Goal: Transaction & Acquisition: Purchase product/service

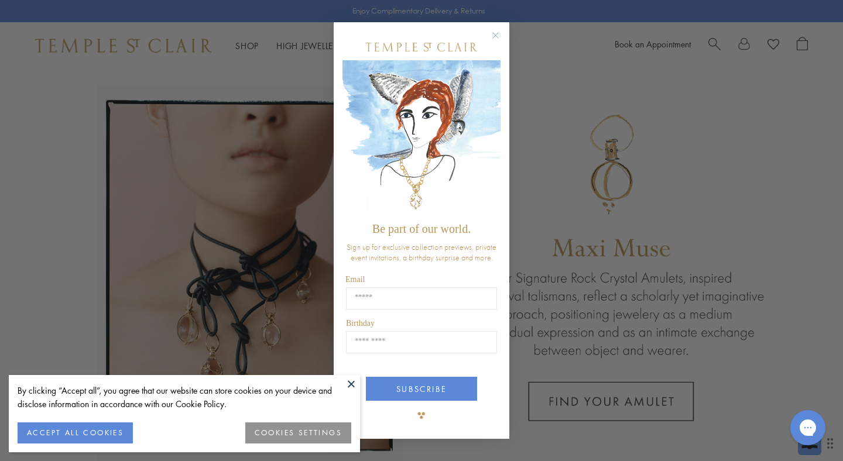
click at [497, 39] on circle "Close dialog" at bounding box center [496, 36] width 14 height 14
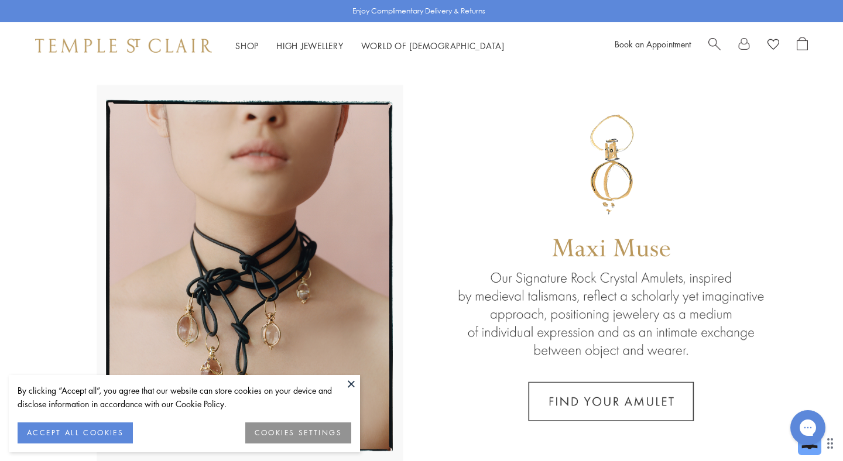
click at [351, 382] on button at bounding box center [352, 384] width 18 height 18
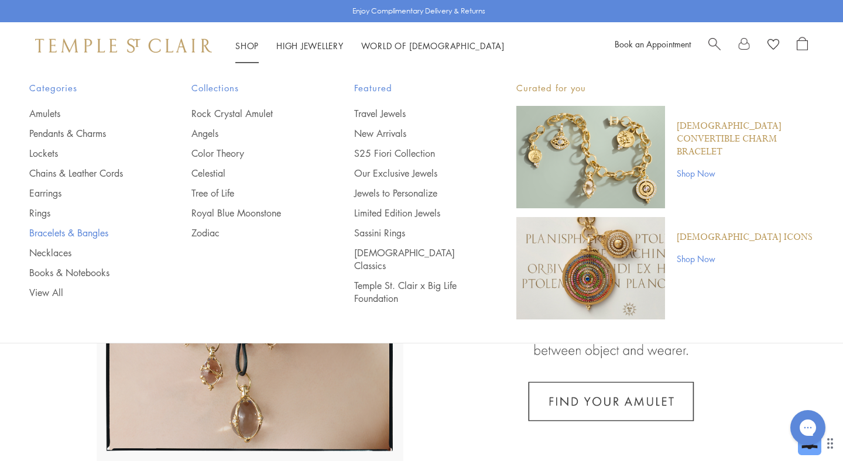
click at [64, 234] on link "Bracelets & Bangles" at bounding box center [86, 233] width 115 height 13
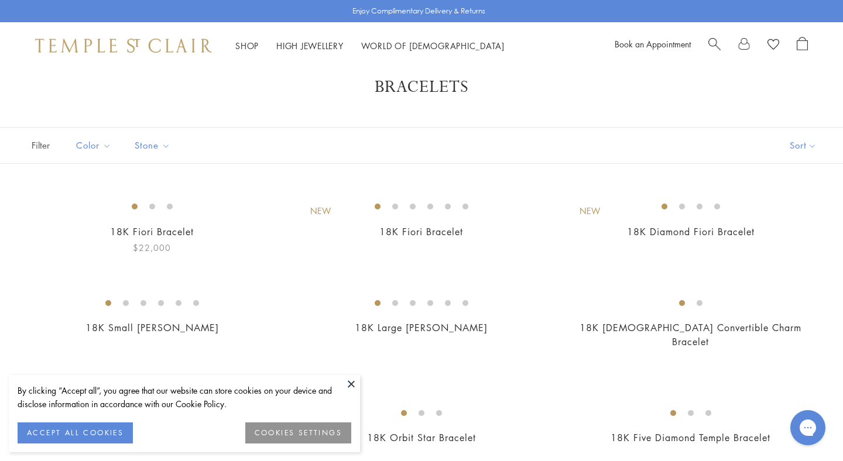
scroll to position [37, 0]
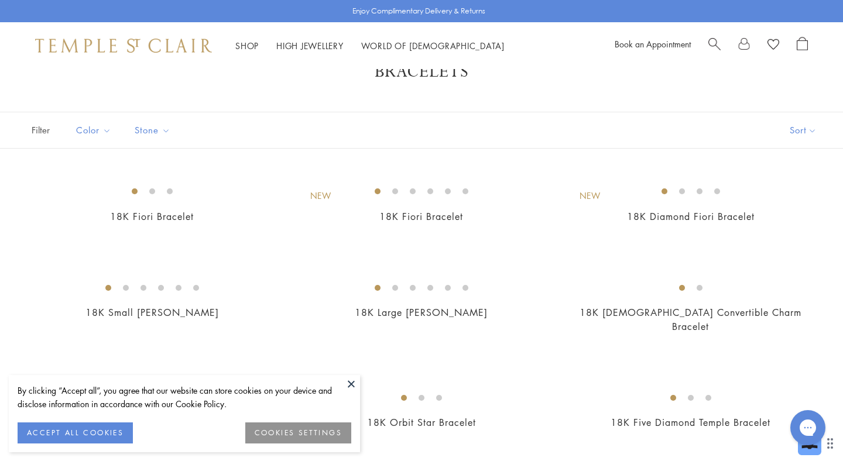
click at [348, 388] on button at bounding box center [352, 384] width 18 height 18
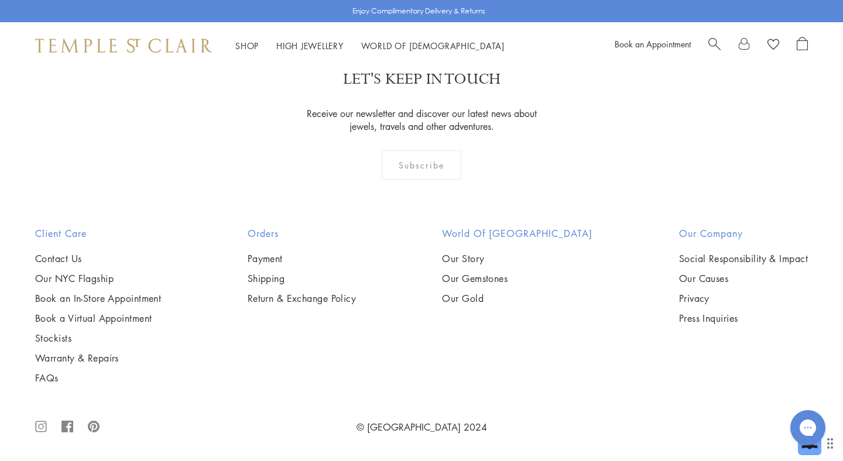
scroll to position [4301, 0]
